Goal: Information Seeking & Learning: Learn about a topic

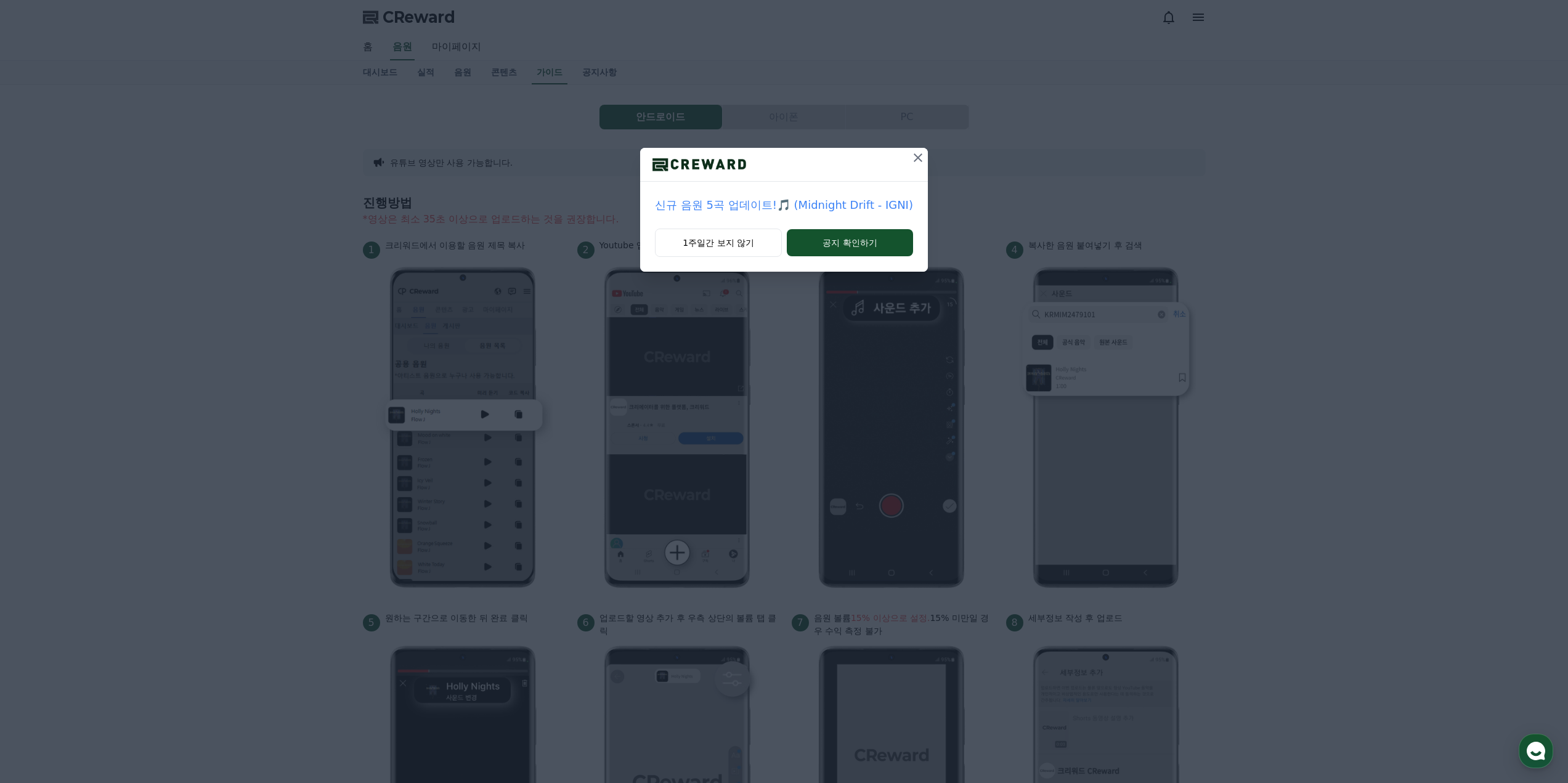
click at [916, 158] on icon at bounding box center [918, 157] width 9 height 9
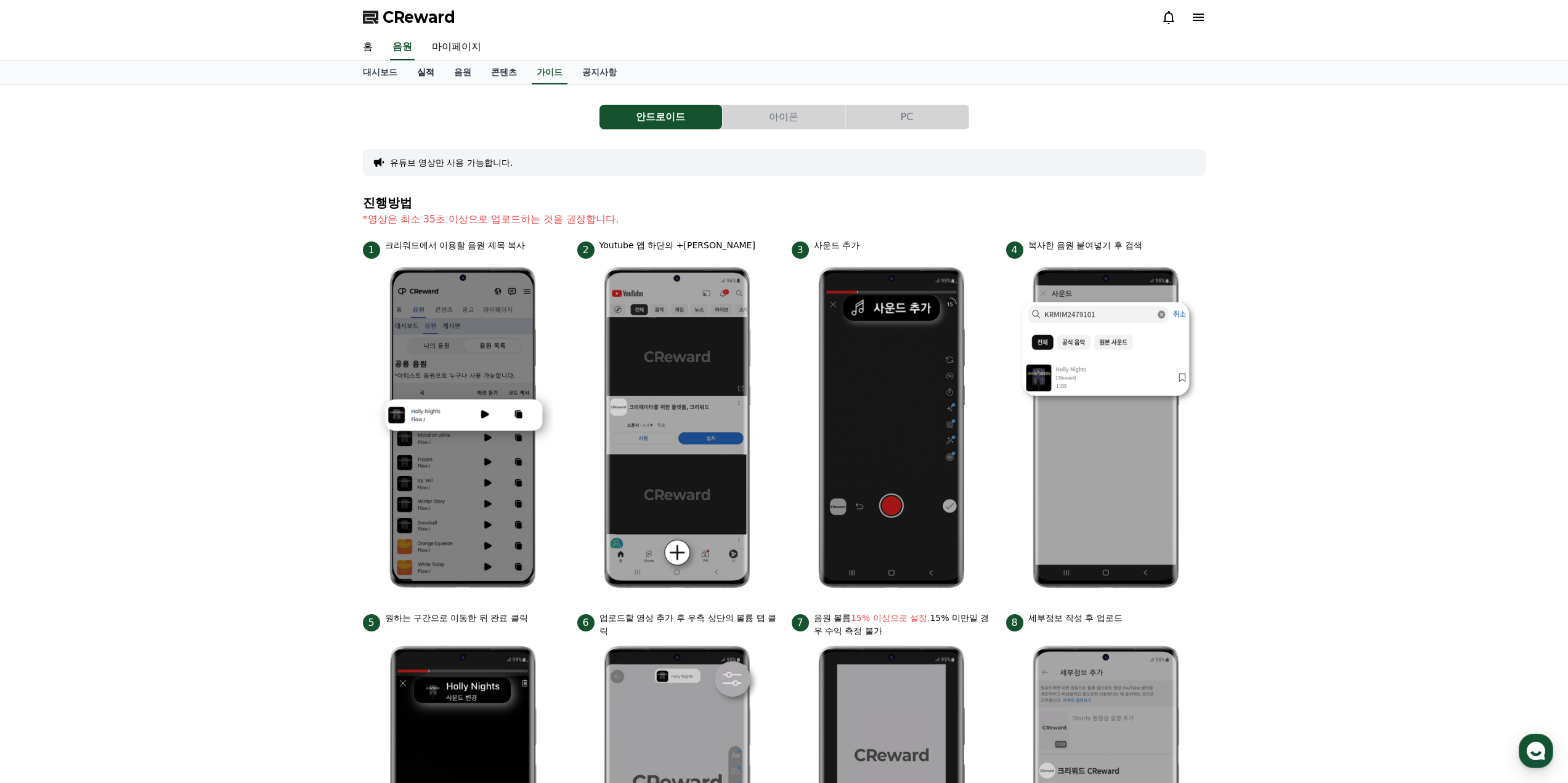
click at [439, 78] on link "실적" at bounding box center [425, 73] width 37 height 23
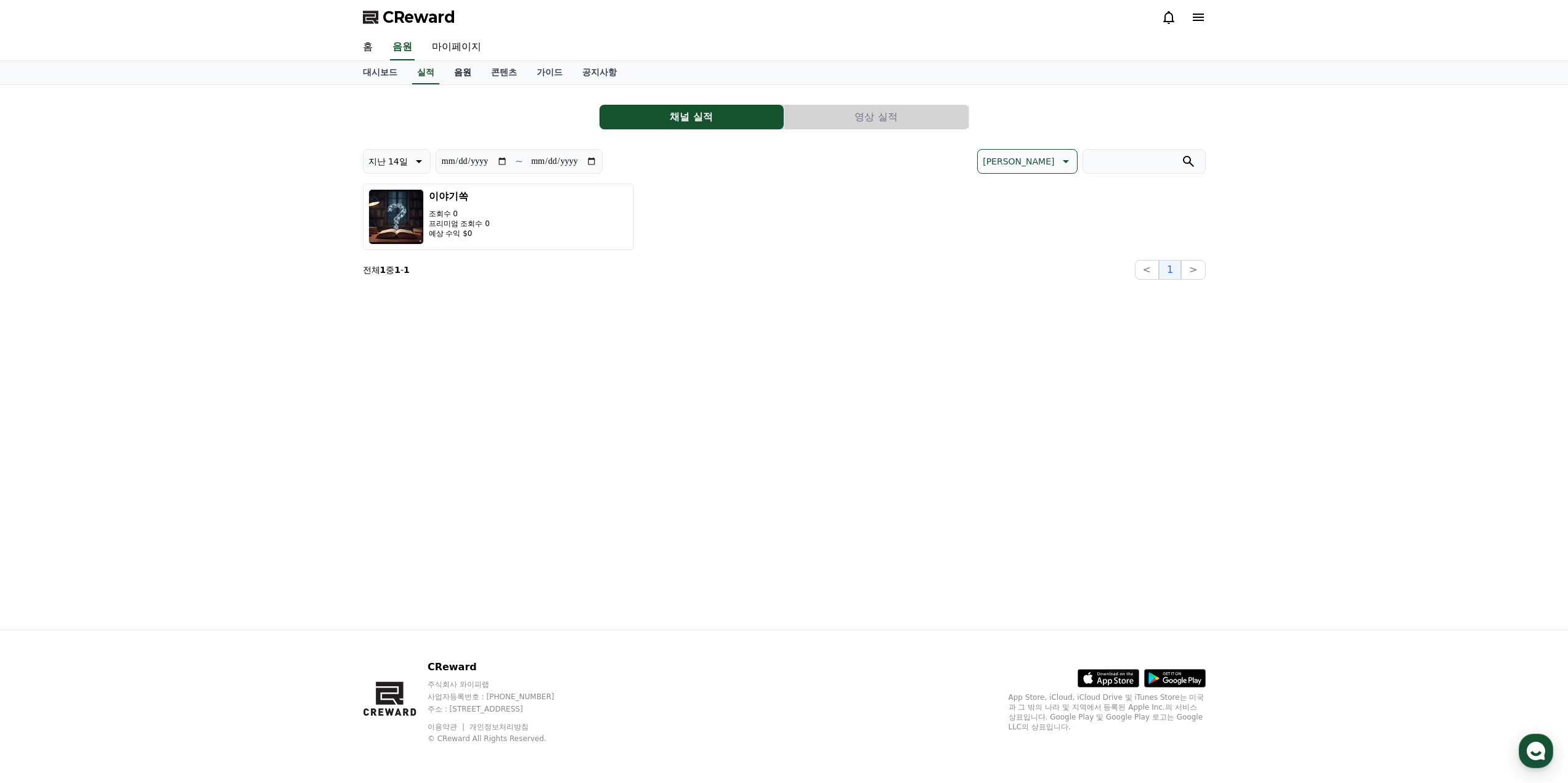
click at [476, 70] on link "음원" at bounding box center [462, 73] width 37 height 23
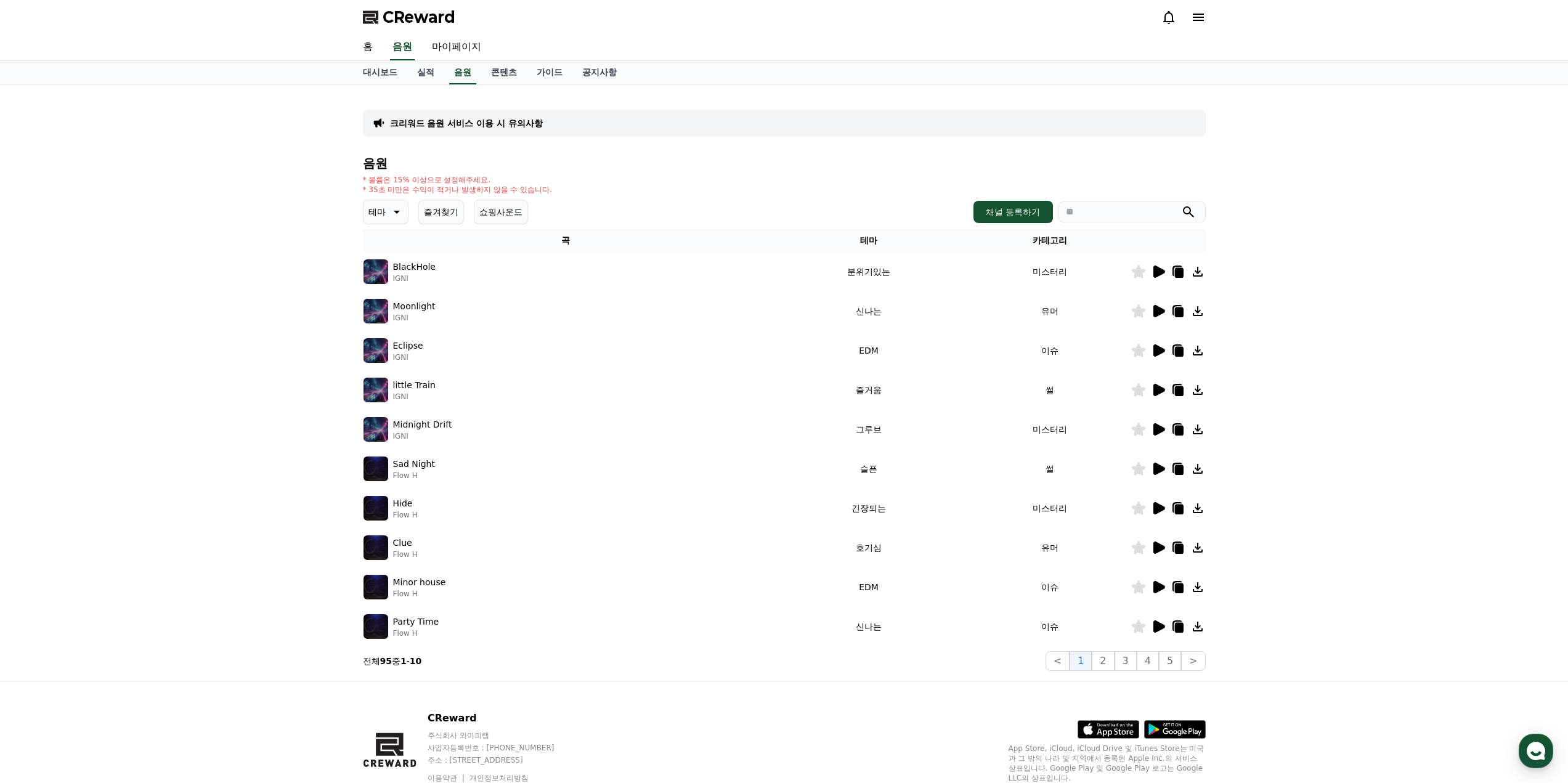
click at [377, 212] on p "테마" at bounding box center [377, 212] width 17 height 17
drag, startPoint x: 386, startPoint y: 286, endPoint x: 374, endPoint y: 248, distance: 39.8
click at [374, 248] on div "전체 환상적인 호기심 어두운 밝은 통통튀는 신나는 반전 웅장한 드라마틱 즐거움 분위기있는 EDM 그루브 슬픈 잔잔한 귀여운 감동적인 긴장되는 …" at bounding box center [391, 426] width 53 height 636
click at [374, 248] on button "밝은" at bounding box center [378, 249] width 27 height 27
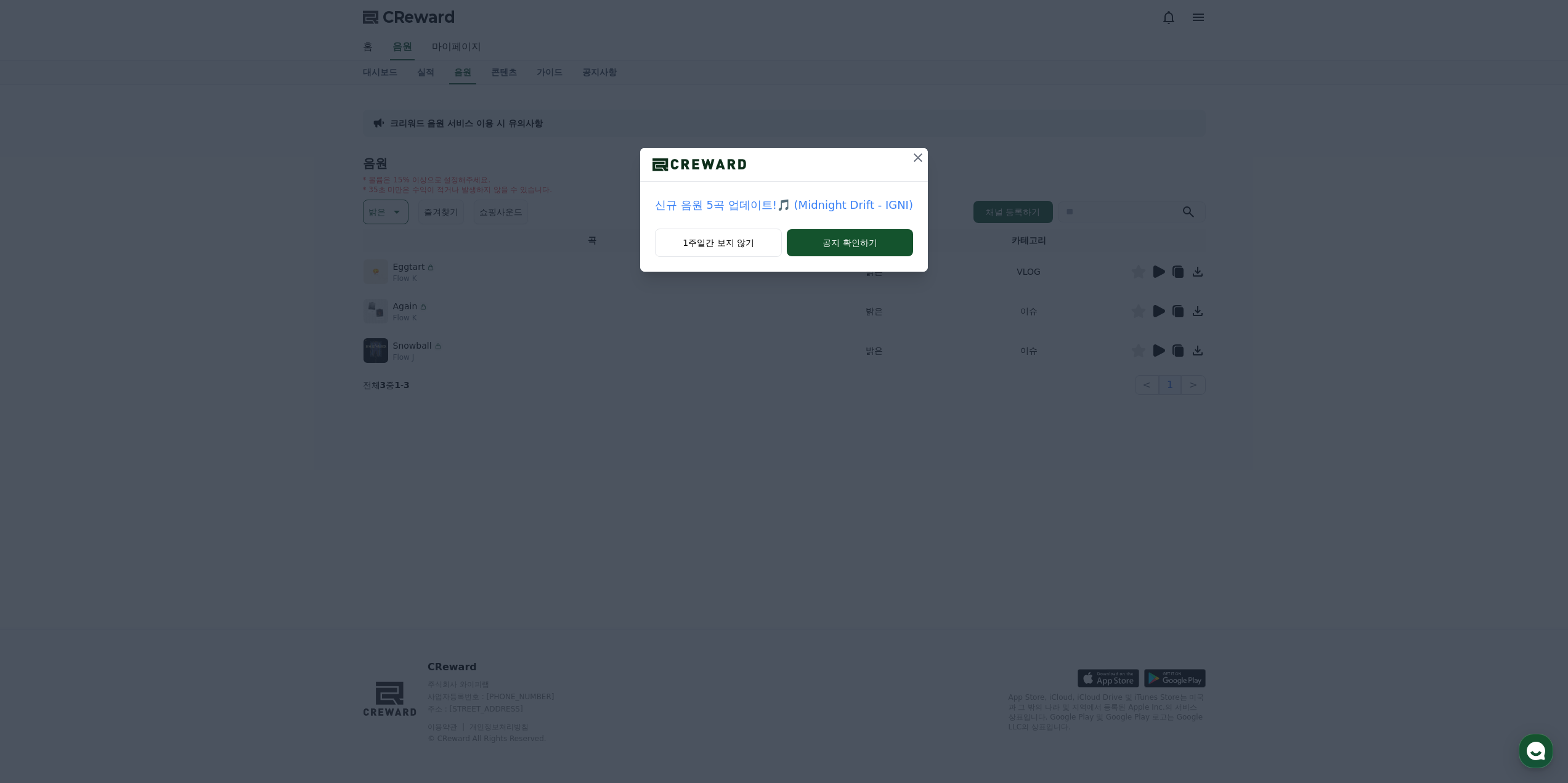
click at [912, 158] on icon at bounding box center [918, 157] width 15 height 15
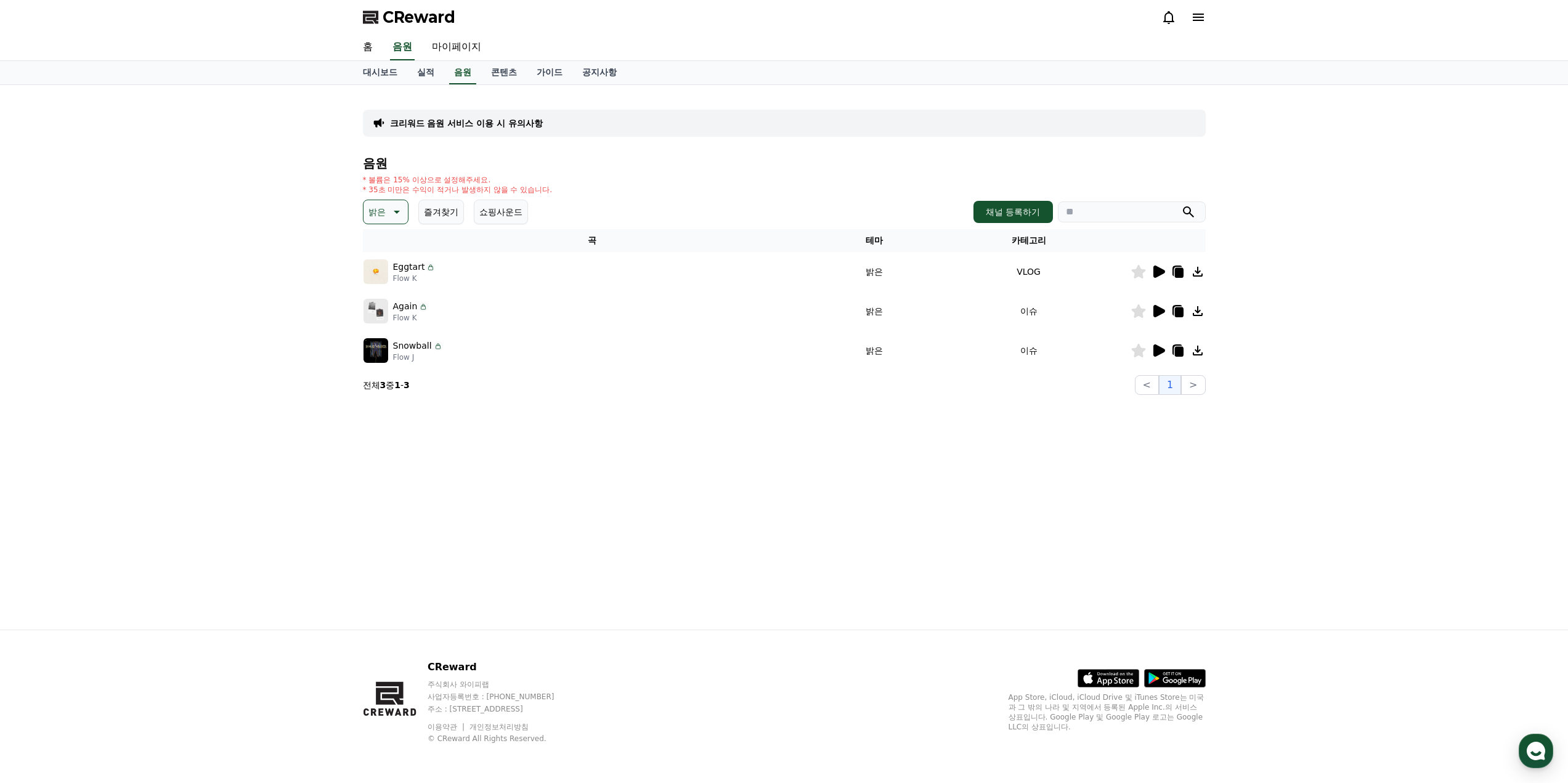
click at [1159, 273] on icon at bounding box center [1159, 271] width 12 height 12
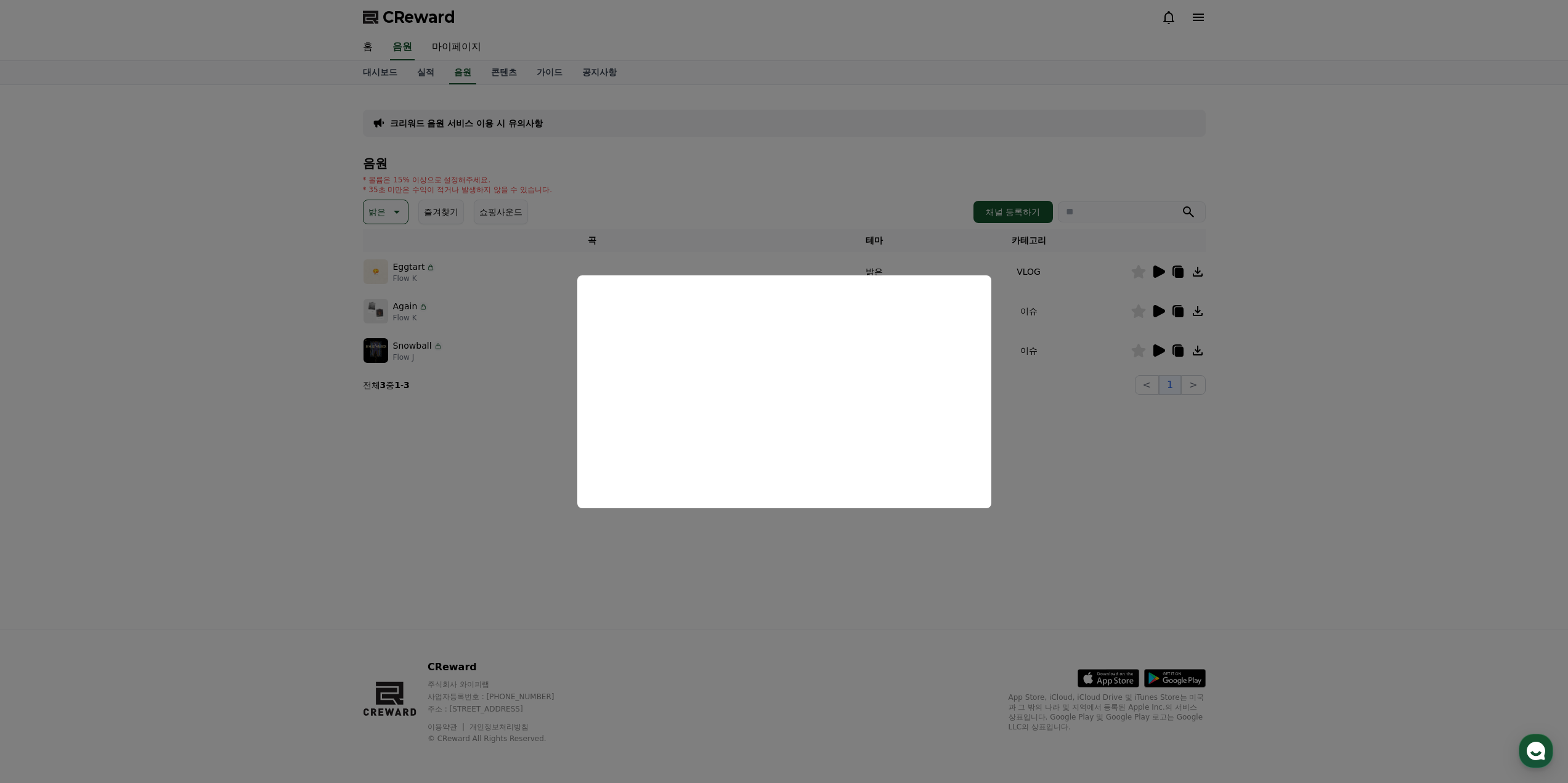
click at [1103, 501] on button "close modal" at bounding box center [784, 391] width 1568 height 783
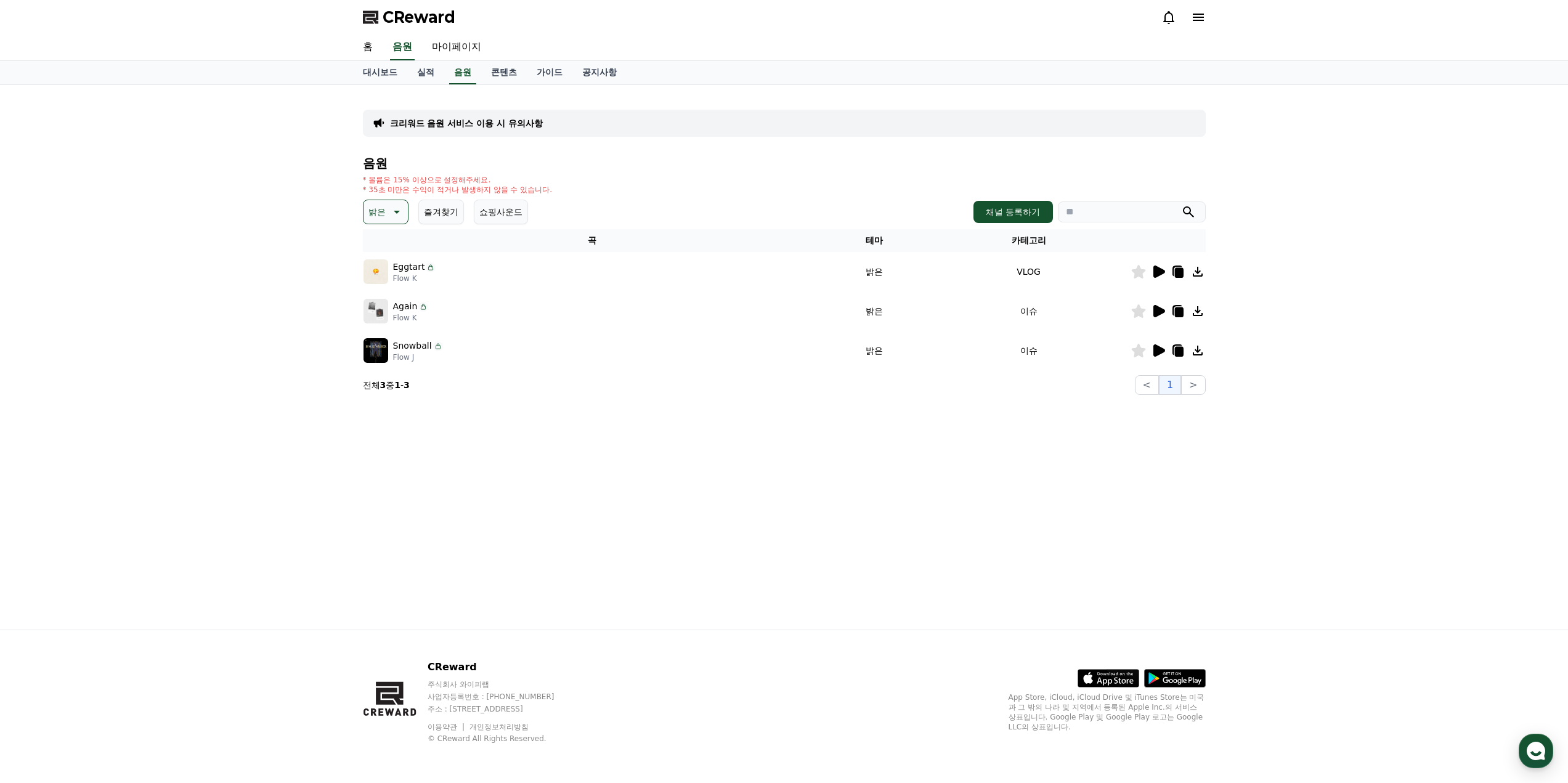
click at [1161, 347] on icon at bounding box center [1158, 350] width 15 height 15
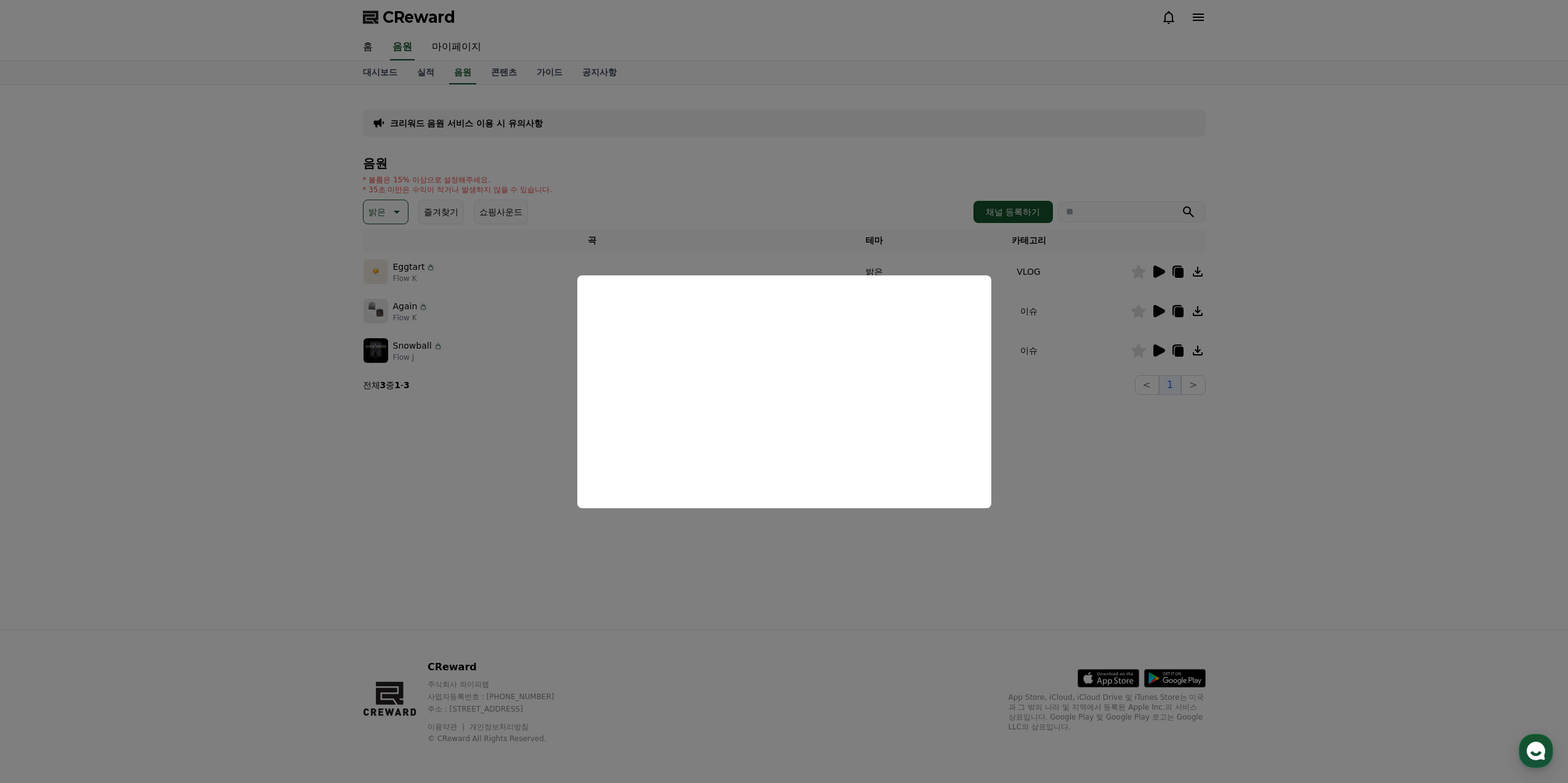
click at [1084, 484] on button "close modal" at bounding box center [784, 391] width 1568 height 783
